Goal: Navigation & Orientation: Find specific page/section

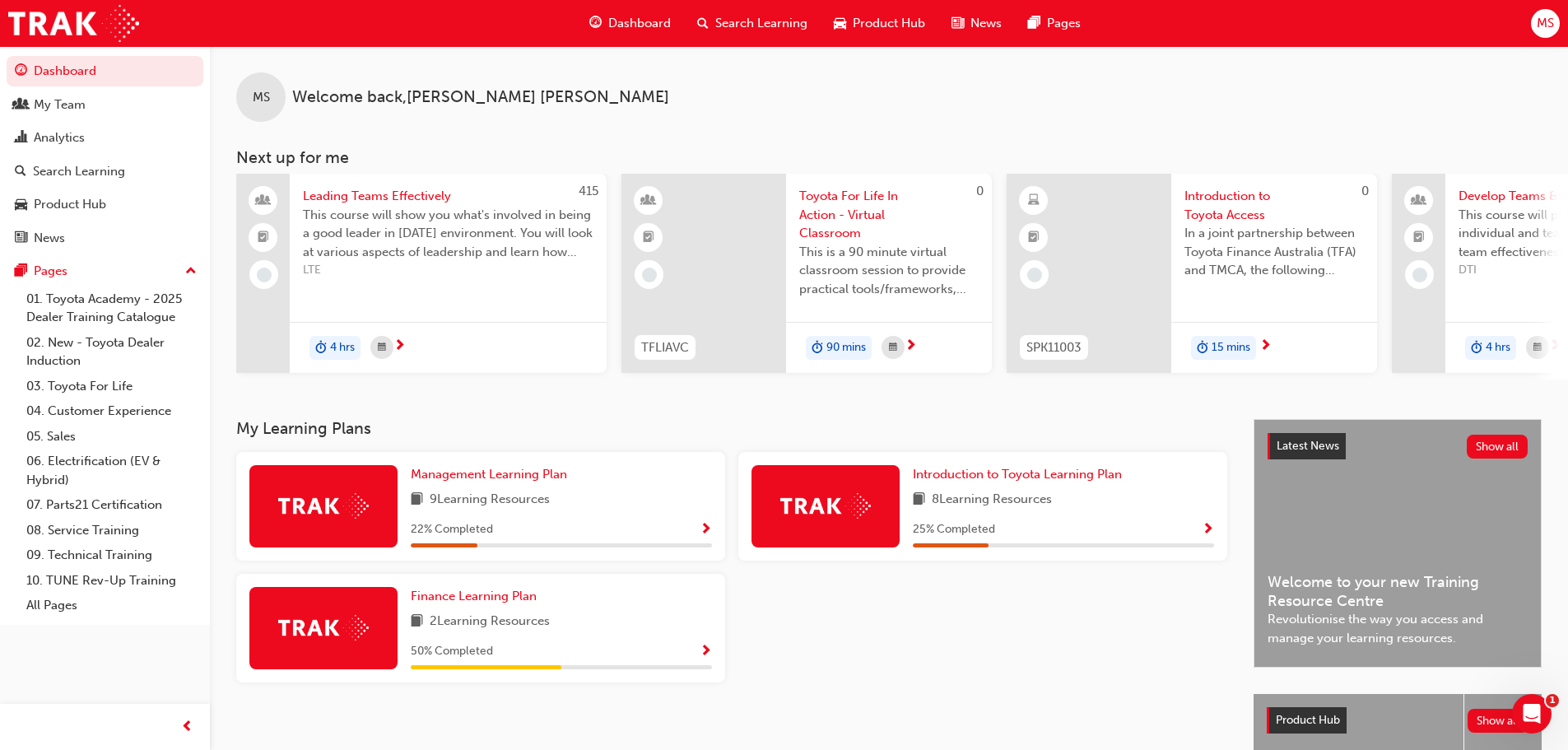
click at [101, 96] on div "My Team" at bounding box center [105, 105] width 180 height 20
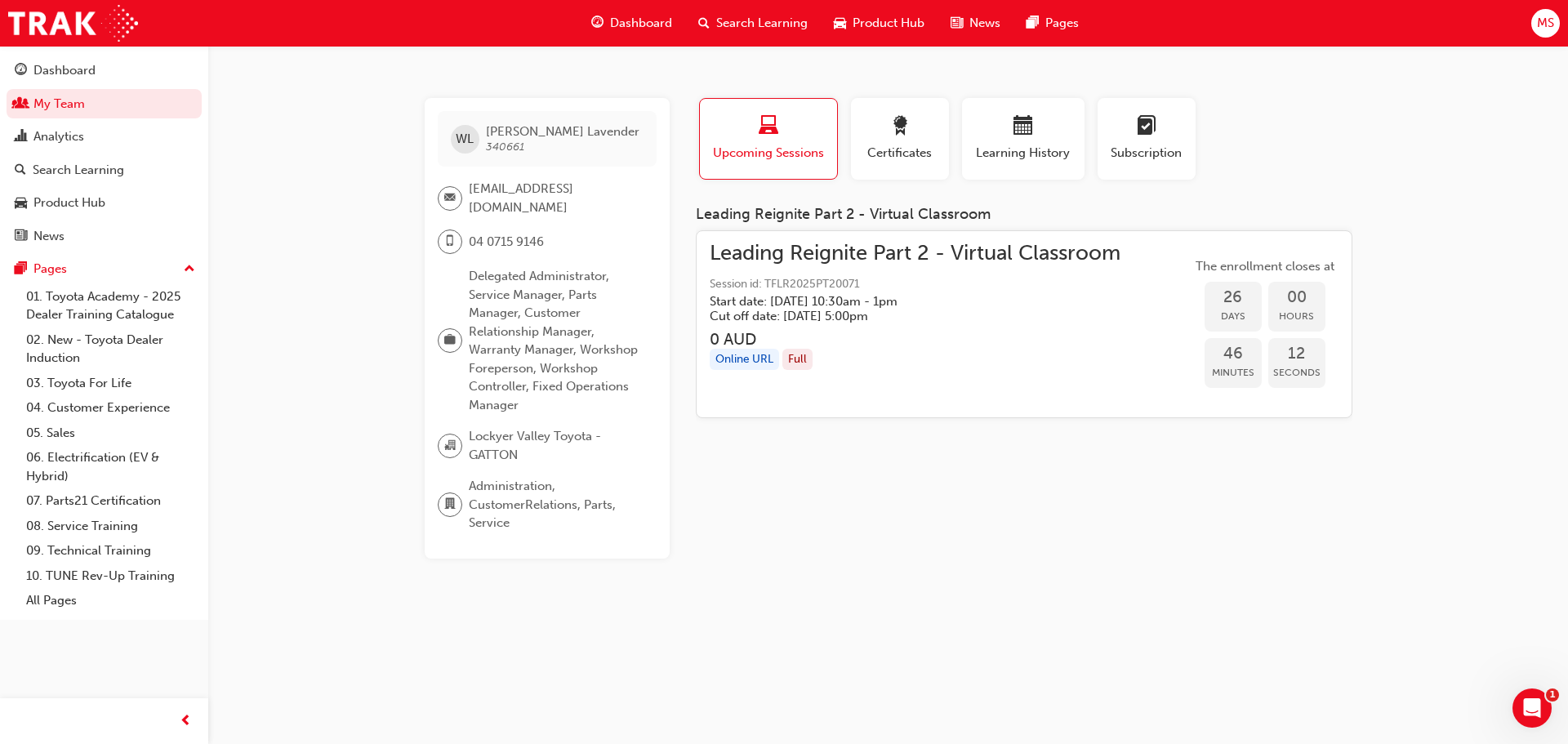
click at [74, 110] on link "My Team" at bounding box center [104, 104] width 195 height 30
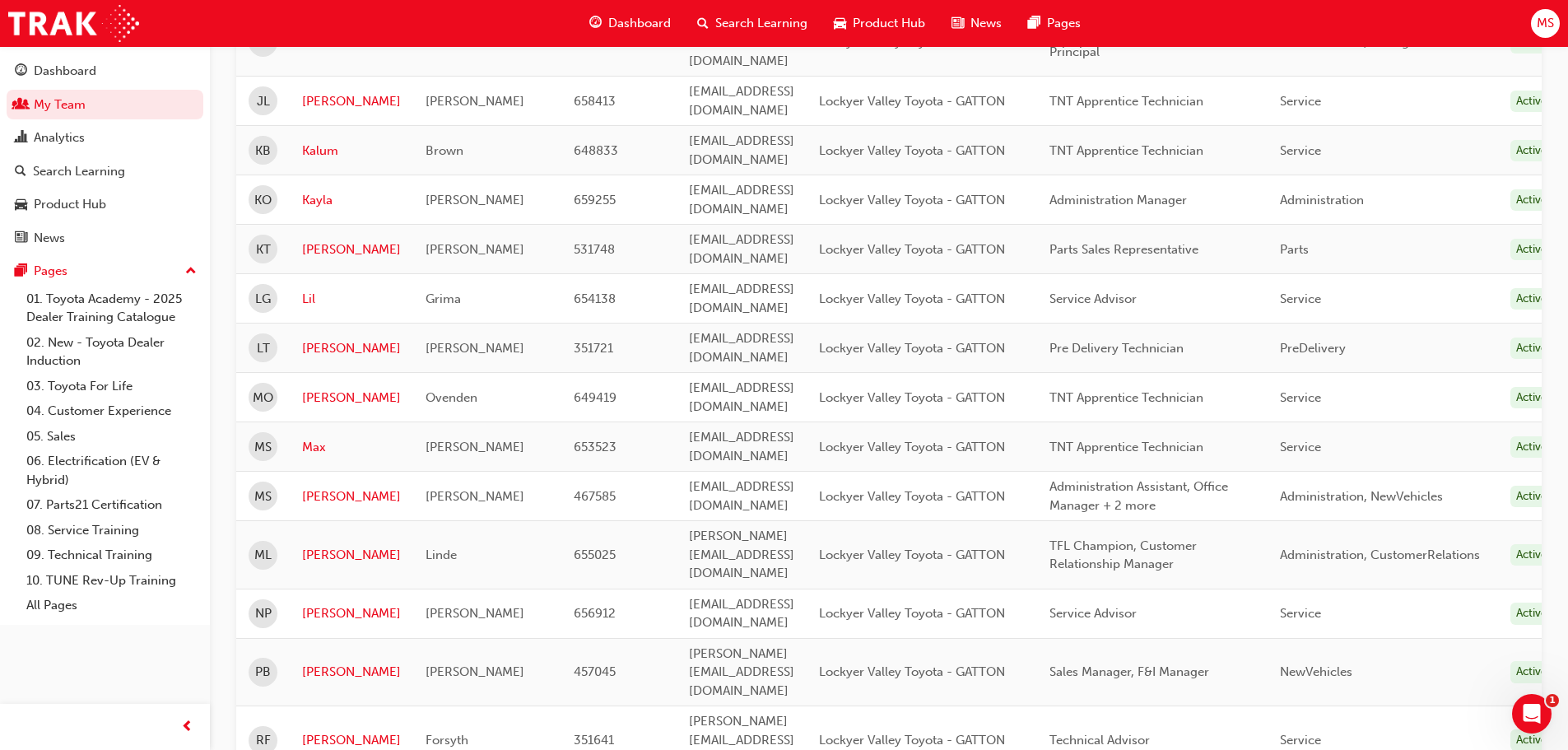
scroll to position [741, 0]
click at [318, 662] on link "[PERSON_NAME]" at bounding box center [352, 672] width 99 height 19
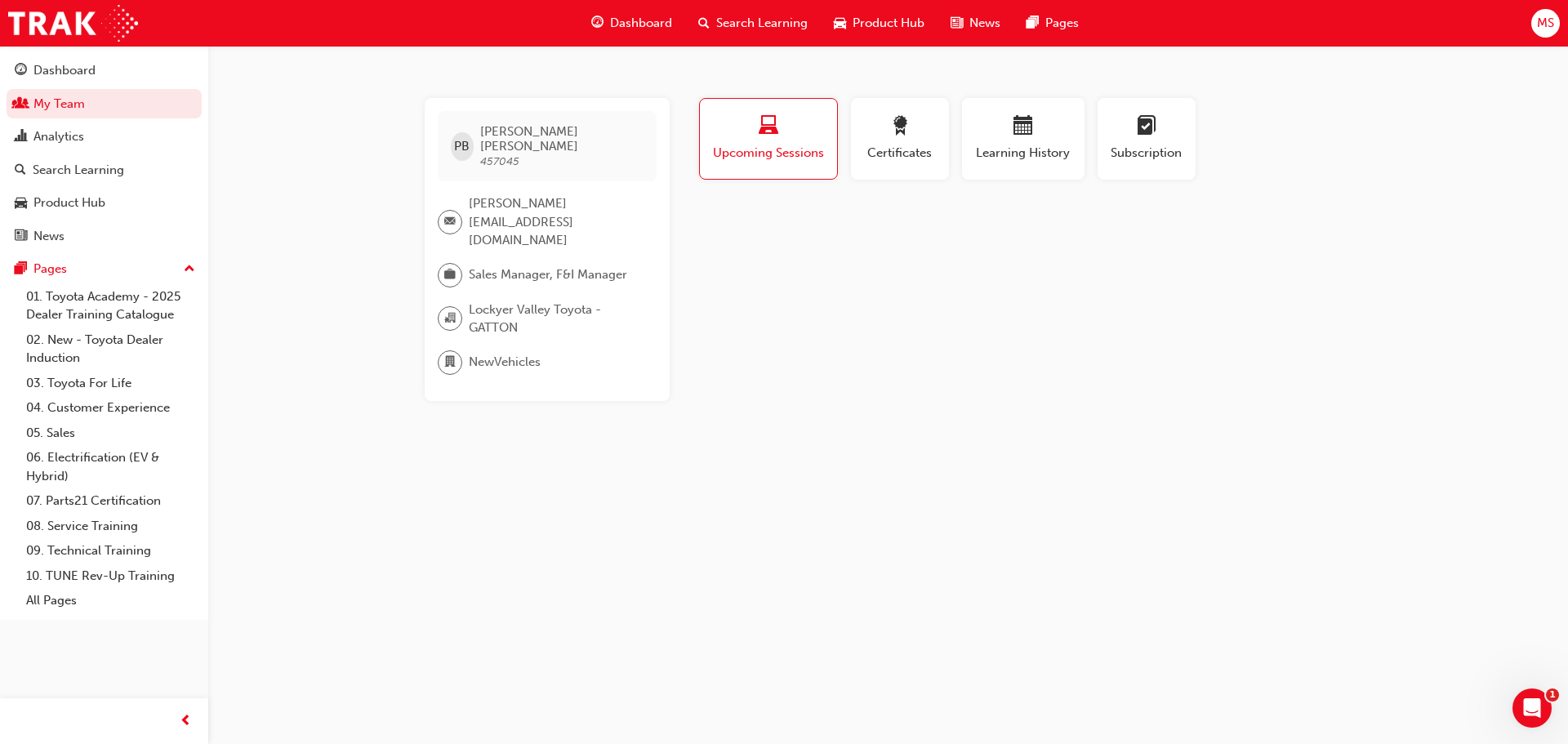
click at [52, 69] on div "Dashboard" at bounding box center [64, 71] width 62 height 19
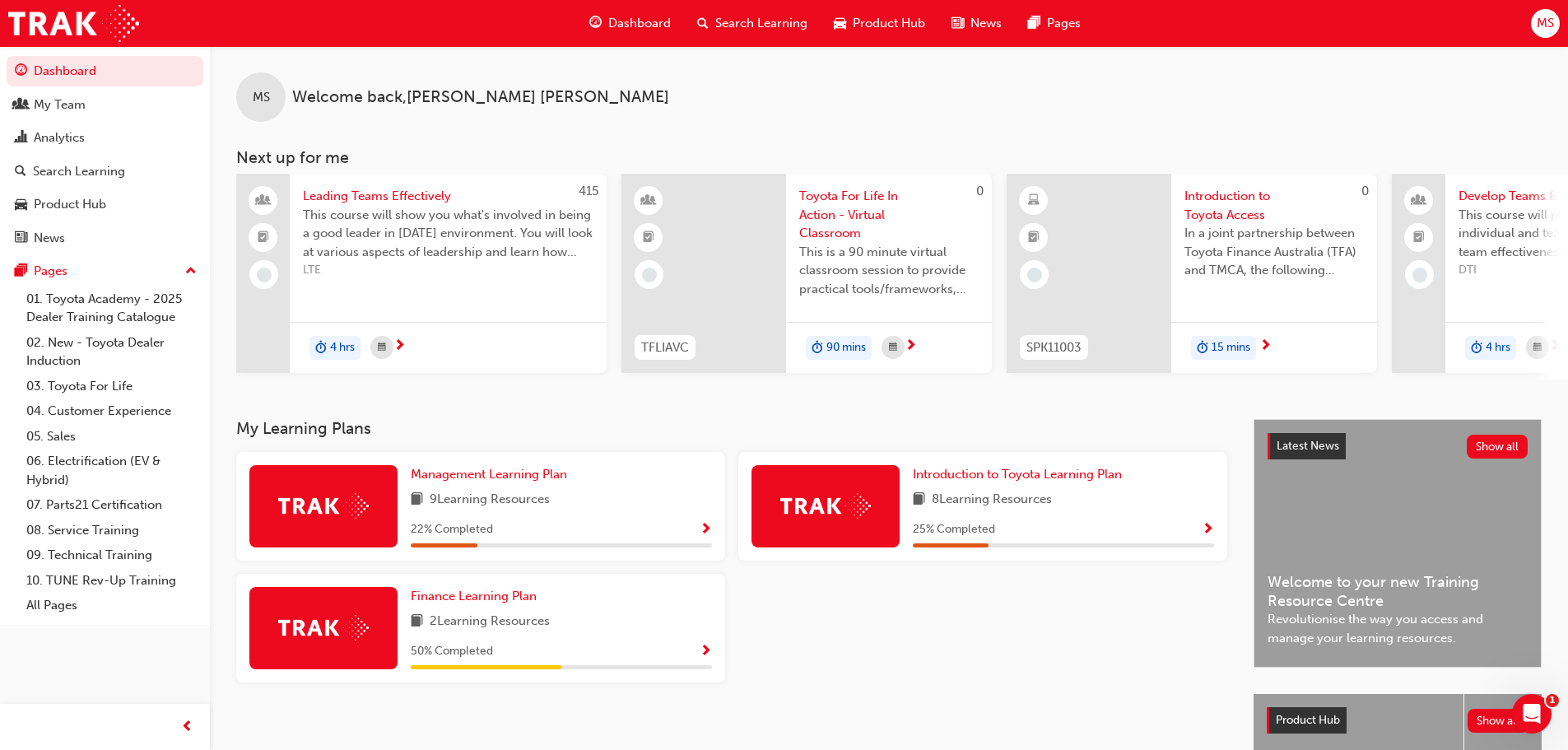
click at [54, 109] on div "My Team" at bounding box center [60, 106] width 52 height 19
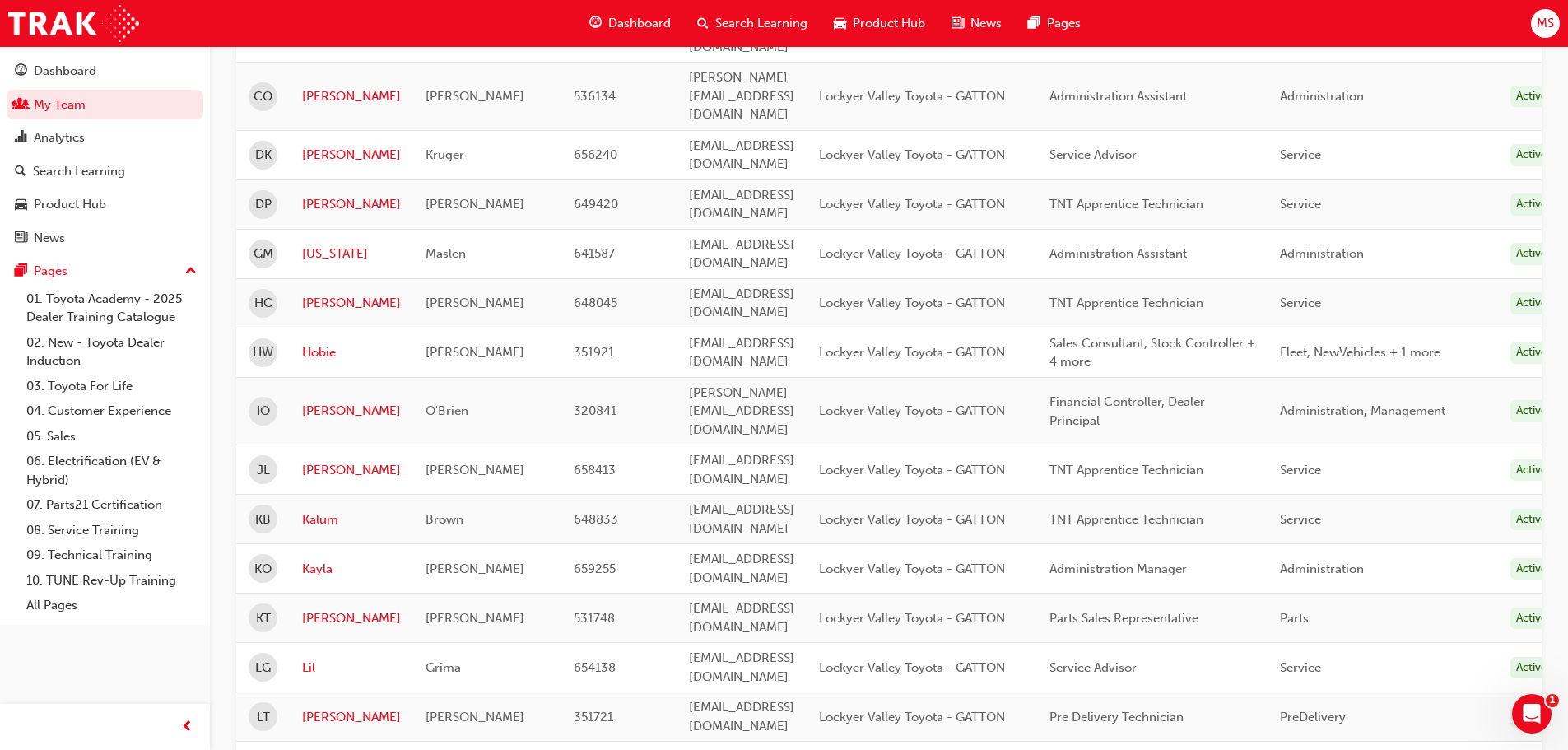
scroll to position [412, 0]
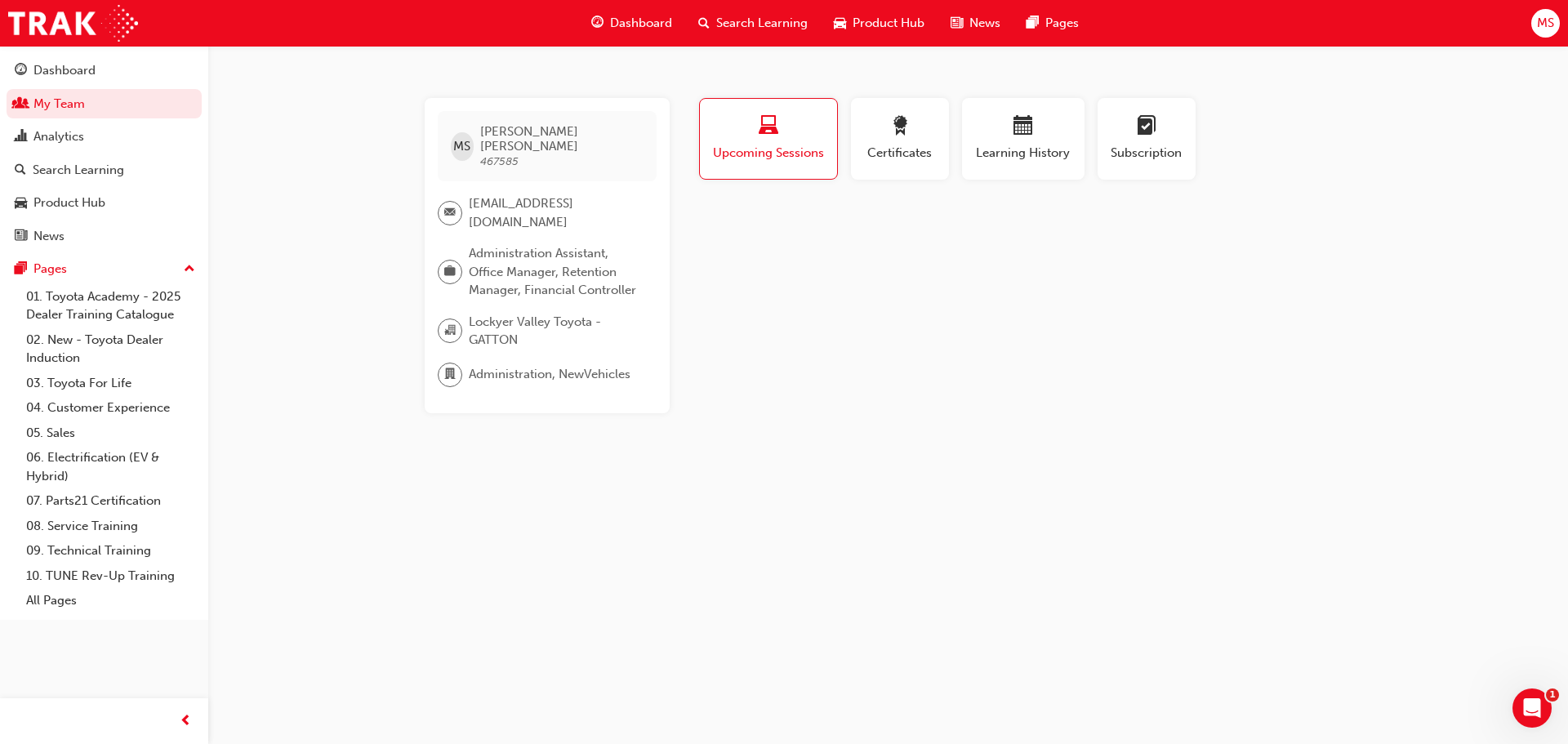
click at [83, 102] on link "My Team" at bounding box center [104, 104] width 195 height 30
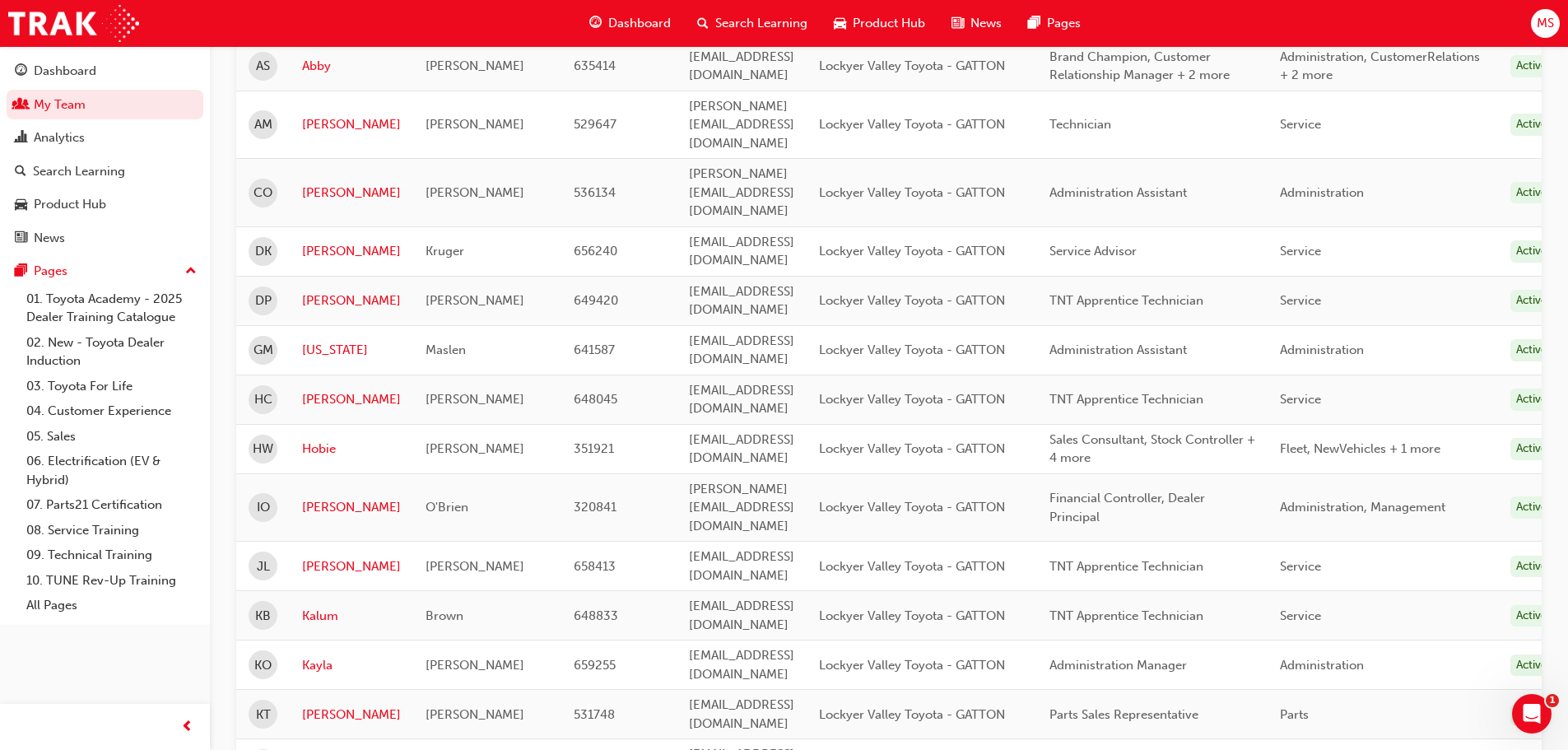
scroll to position [247, 0]
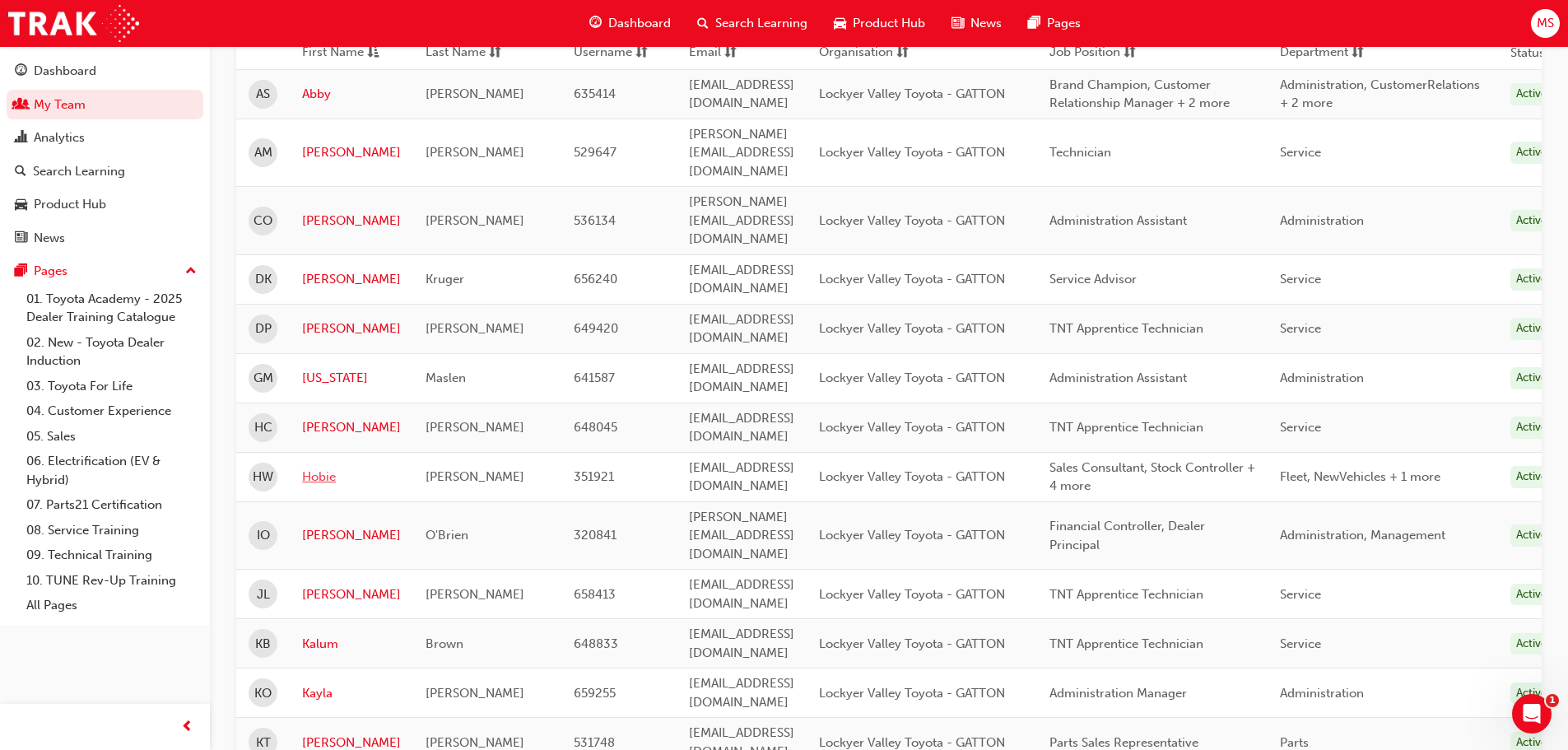
click at [322, 468] on link "Hobie" at bounding box center [352, 478] width 99 height 19
